Goal: Task Accomplishment & Management: Use online tool/utility

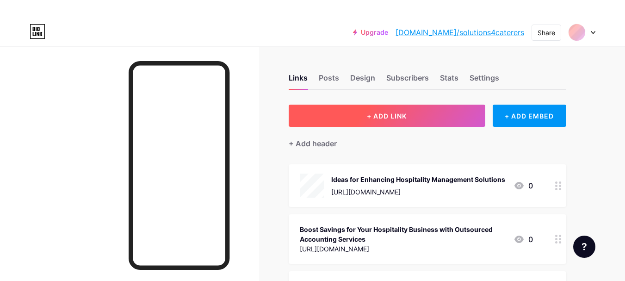
click at [389, 114] on span "+ ADD LINK" at bounding box center [387, 116] width 40 height 8
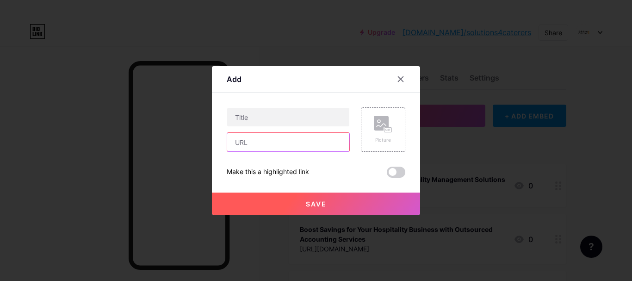
click at [277, 142] on input "text" at bounding box center [288, 142] width 122 height 19
paste input "[URL][DOMAIN_NAME]"
type input "[URL][DOMAIN_NAME]"
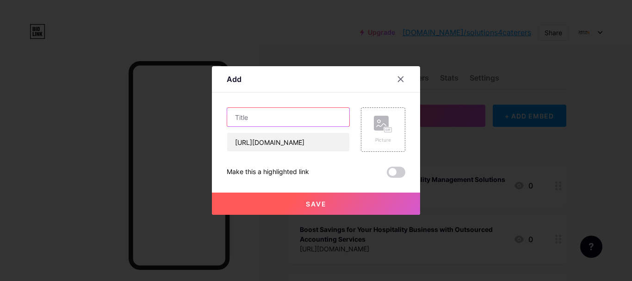
scroll to position [0, 0]
click at [280, 113] on input "text" at bounding box center [288, 117] width 122 height 19
paste input "Restaurant Financial Management Services: Winning Bookkeeping Workflows for UK …"
type input "Restaurant Financial Management Services: Winning Bookkeeping Workflows for UK …"
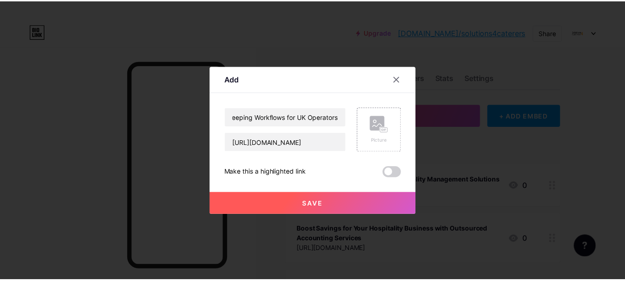
scroll to position [0, 0]
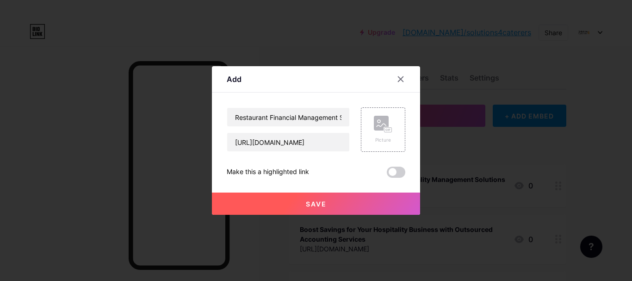
click at [328, 201] on button "Save" at bounding box center [316, 204] width 208 height 22
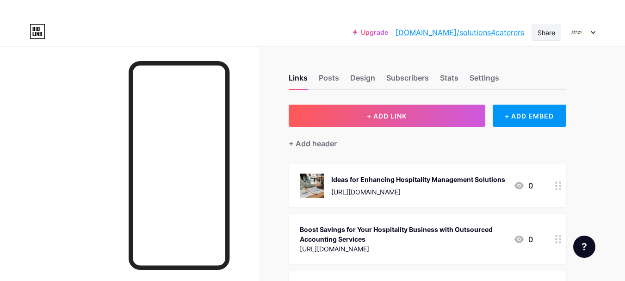
click at [549, 32] on div "Share" at bounding box center [547, 33] width 18 height 10
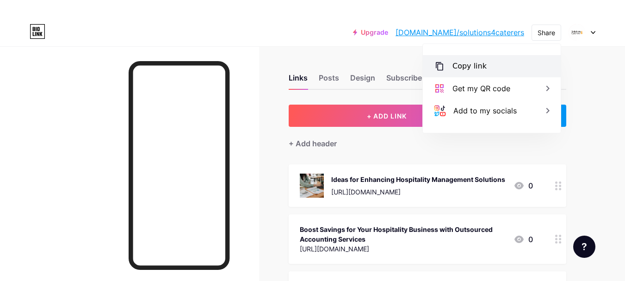
click at [479, 60] on div "Copy link" at bounding box center [492, 66] width 138 height 22
